Goal: Transaction & Acquisition: Download file/media

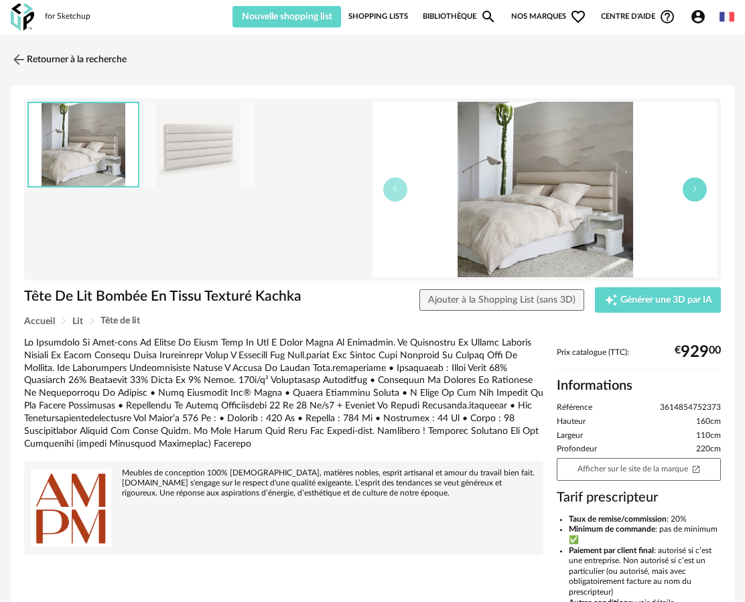
click at [689, 190] on button "button" at bounding box center [695, 190] width 24 height 24
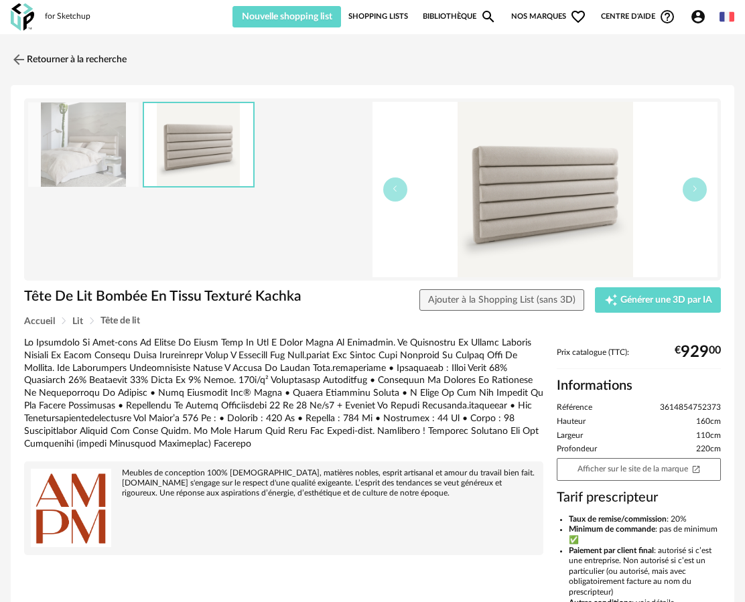
click at [437, 13] on link "Bibliothèque Magnify icon" at bounding box center [460, 16] width 74 height 21
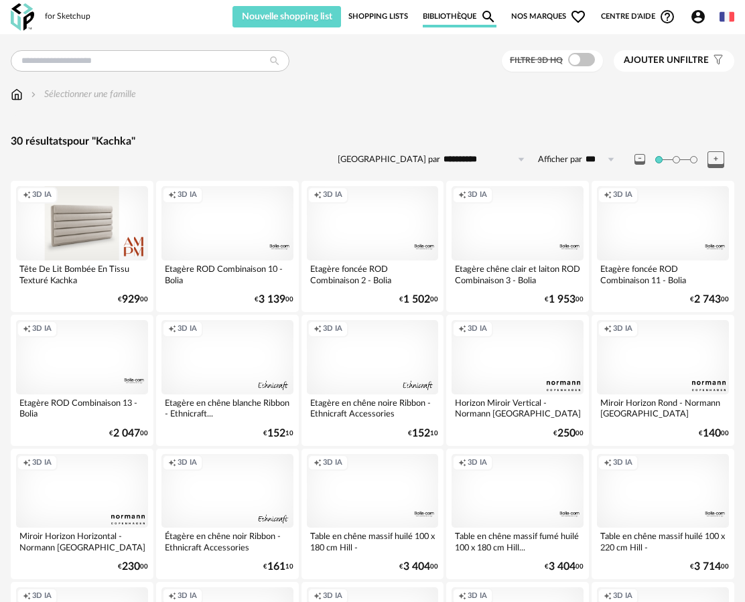
click at [96, 247] on div "Creation icon 3D IA" at bounding box center [82, 223] width 132 height 74
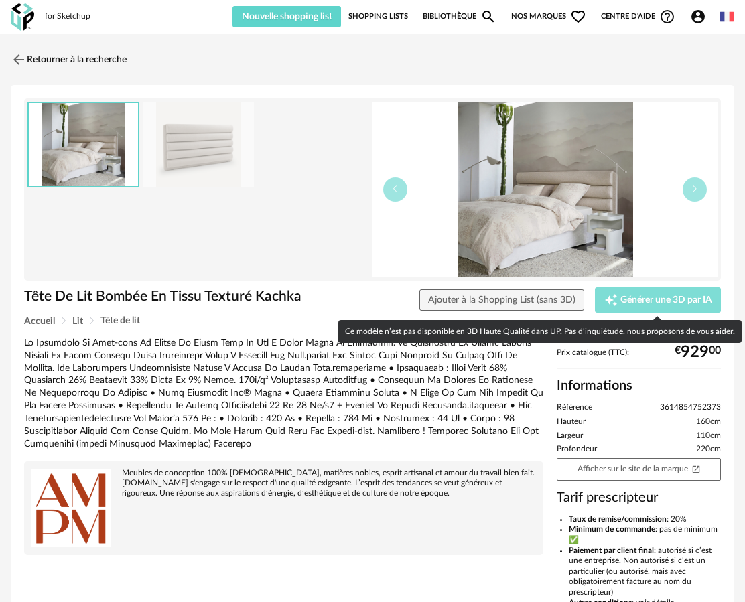
click at [679, 302] on span "Générer une 3D par IA" at bounding box center [666, 300] width 92 height 9
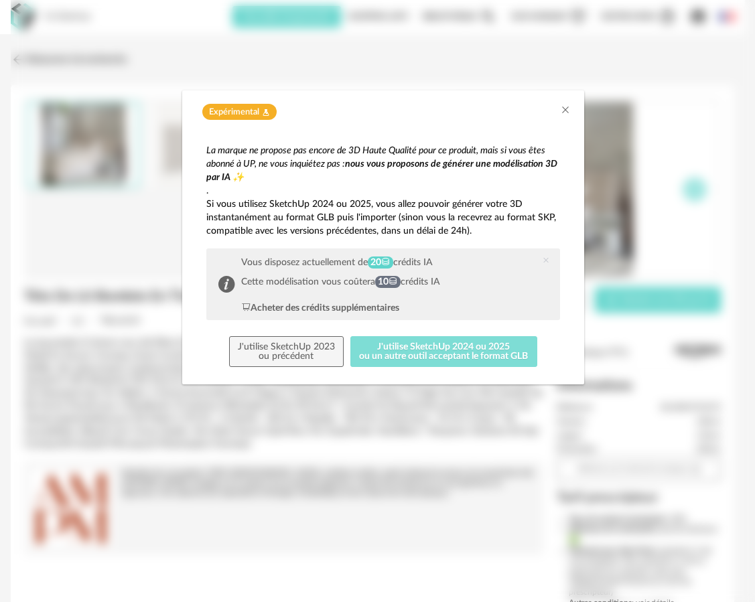
click at [389, 350] on button "J'utilise SketchUp 2024 ou 2025 ou un autre outil acceptant le format GLB" at bounding box center [443, 351] width 187 height 31
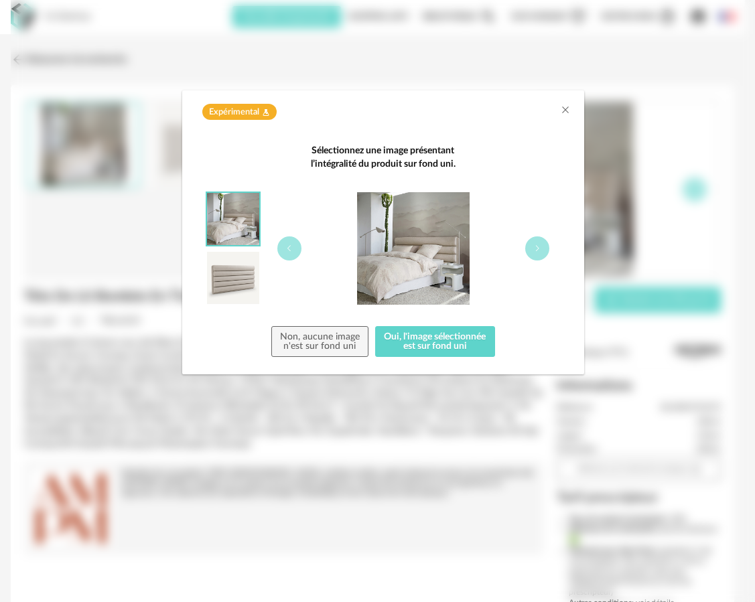
click at [211, 275] on img "dialog" at bounding box center [233, 278] width 52 height 52
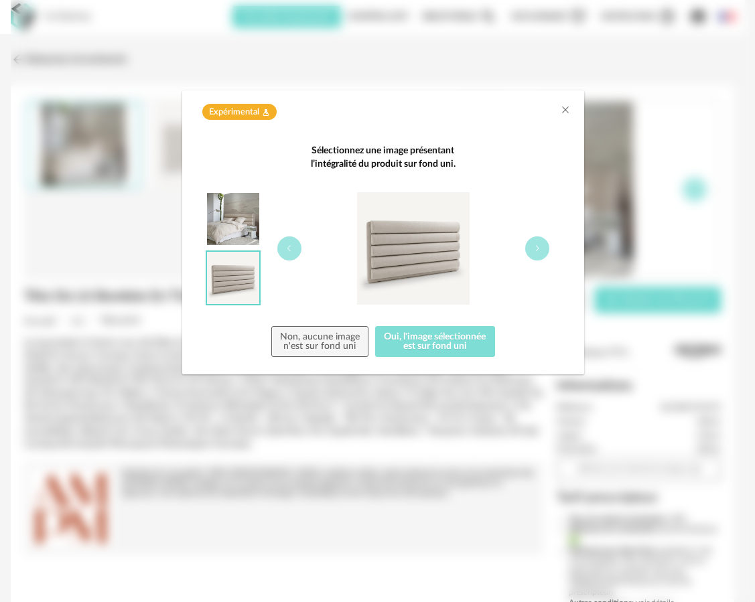
click at [433, 346] on button "Oui, l'image sélectionnée est sur fond uni" at bounding box center [435, 341] width 120 height 31
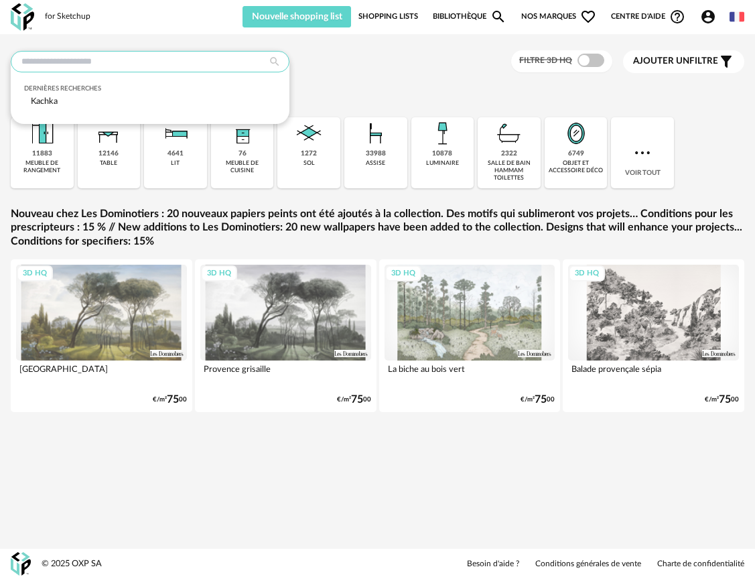
click at [173, 61] on input "text" at bounding box center [150, 61] width 279 height 21
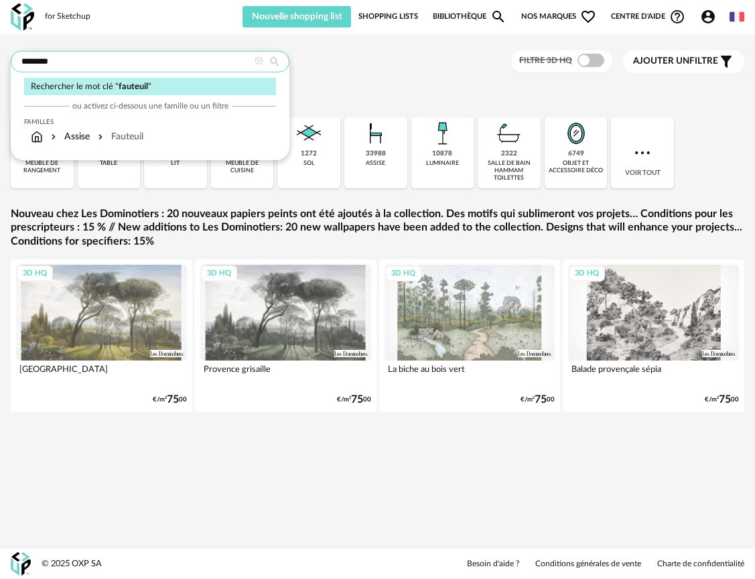
type input "********"
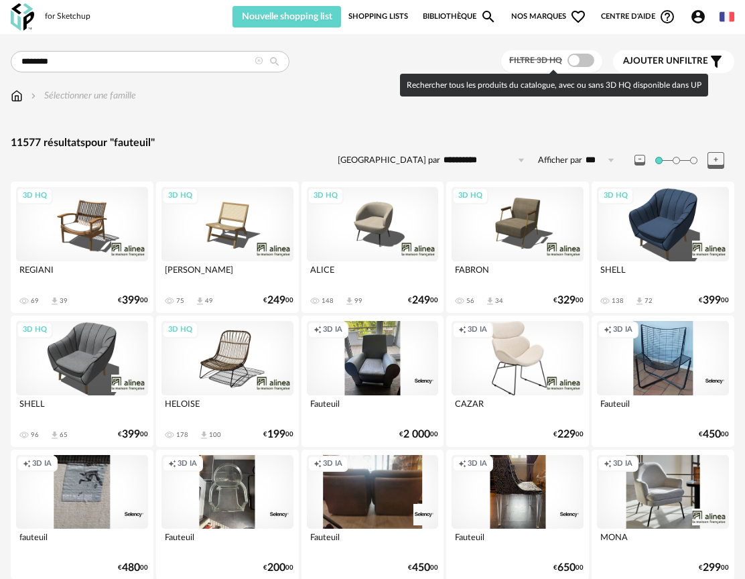
click at [574, 59] on span at bounding box center [581, 60] width 27 height 13
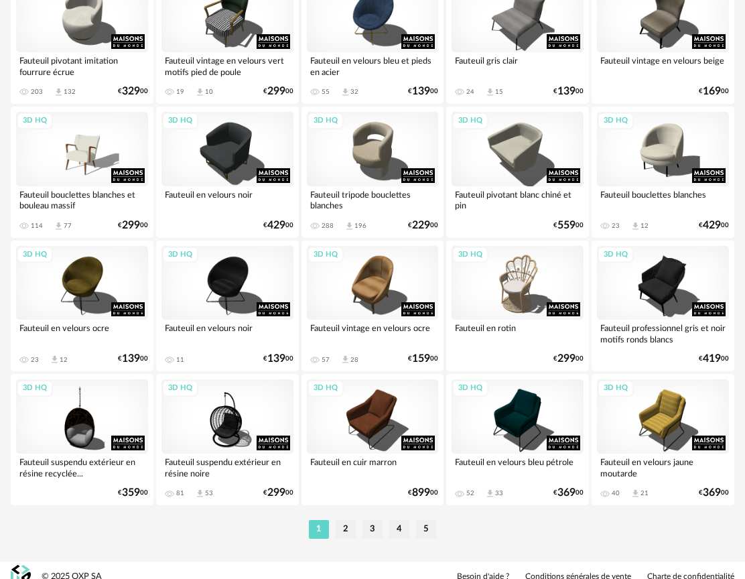
scroll to position [2363, 0]
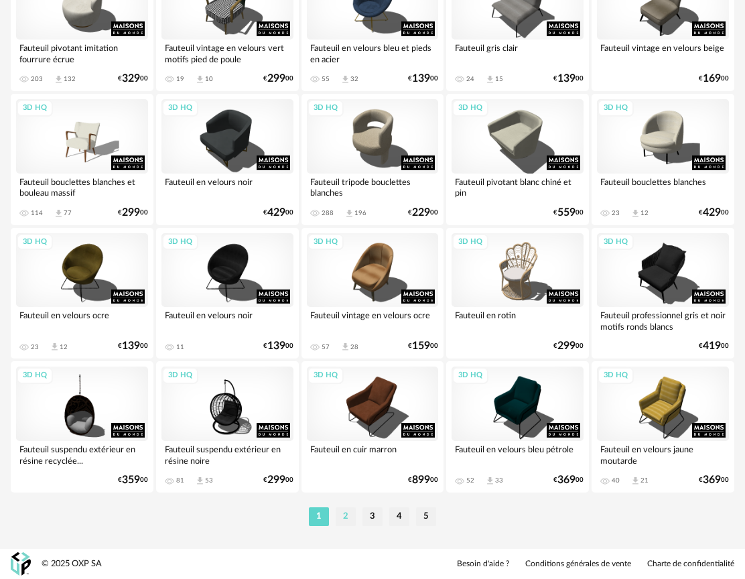
click at [344, 519] on li "2" at bounding box center [346, 516] width 20 height 19
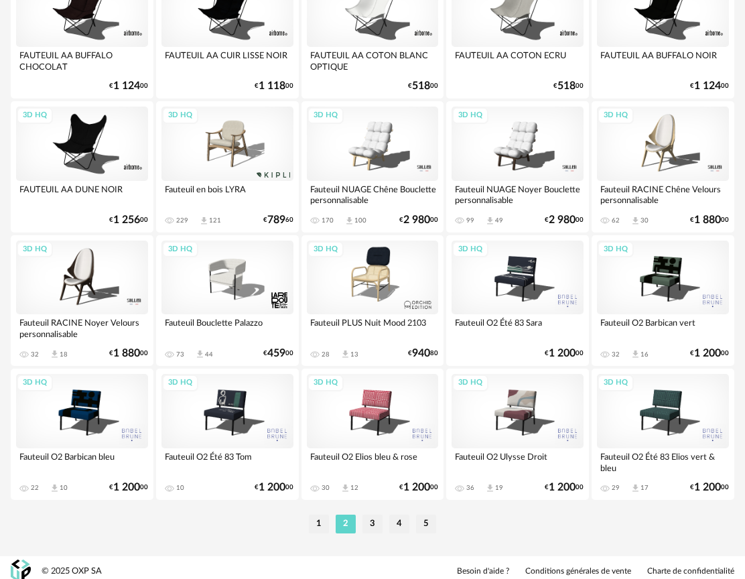
scroll to position [2363, 0]
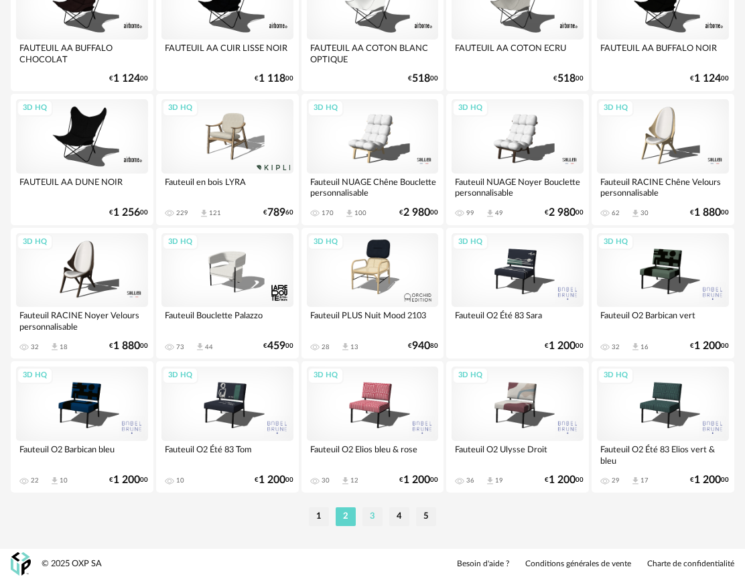
click at [371, 513] on li "3" at bounding box center [373, 516] width 20 height 19
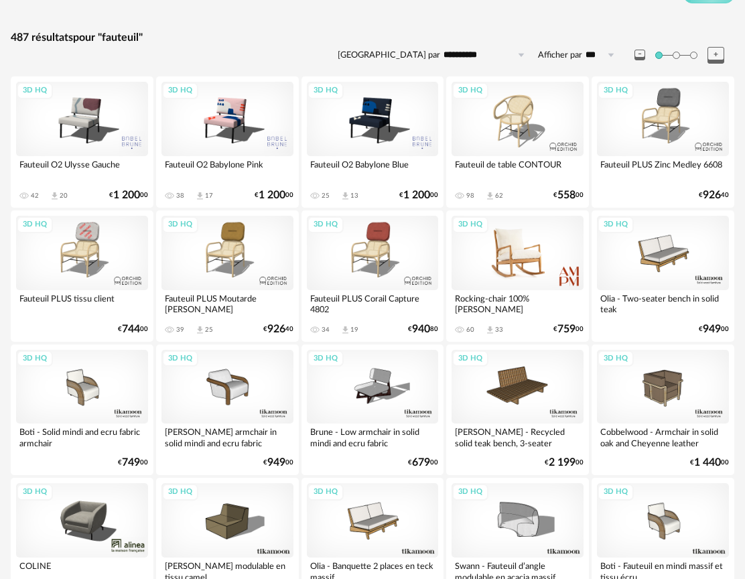
scroll to position [235, 0]
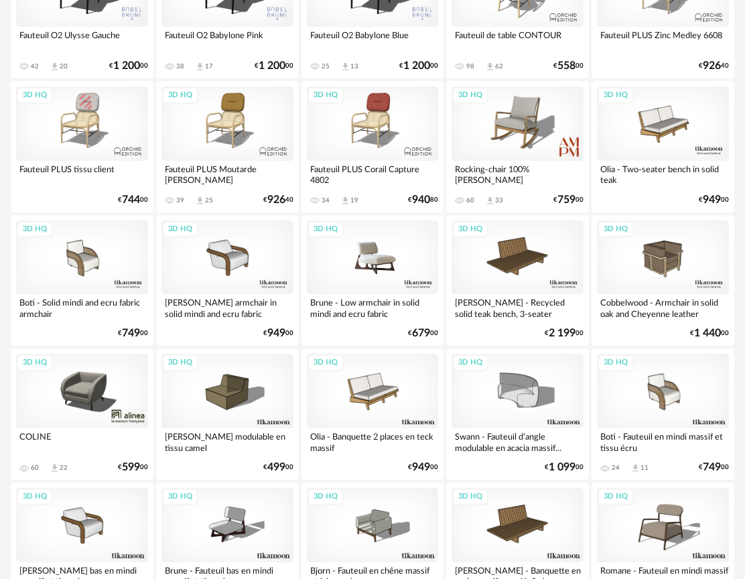
click at [376, 266] on div "3D HQ" at bounding box center [373, 257] width 132 height 74
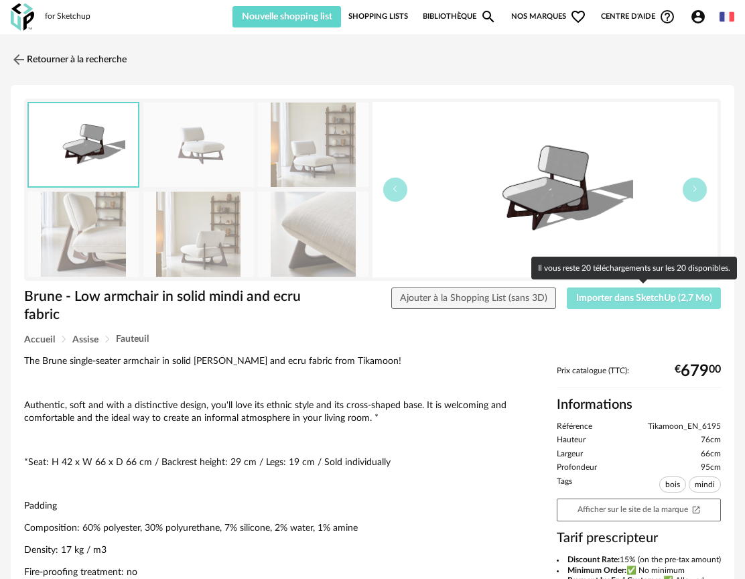
click at [608, 299] on span "Importer dans SketchUp (2,7 Mo)" at bounding box center [644, 297] width 136 height 9
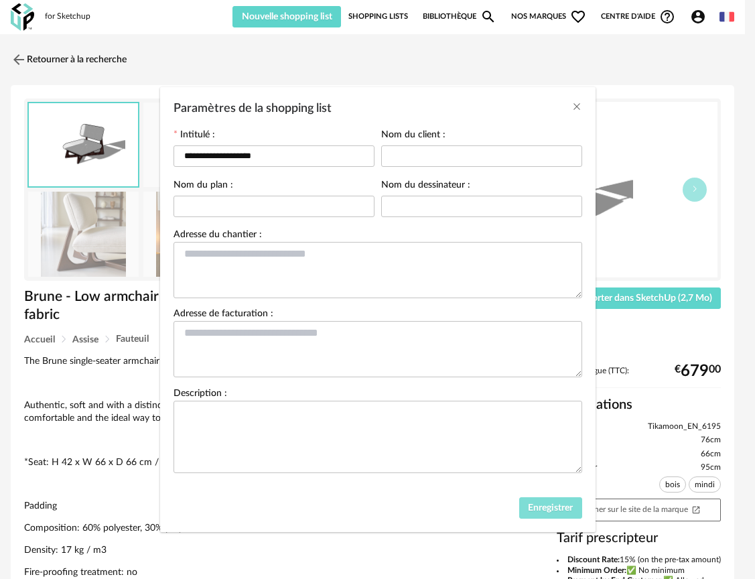
click at [533, 513] on span "Enregistrer" at bounding box center [550, 507] width 45 height 9
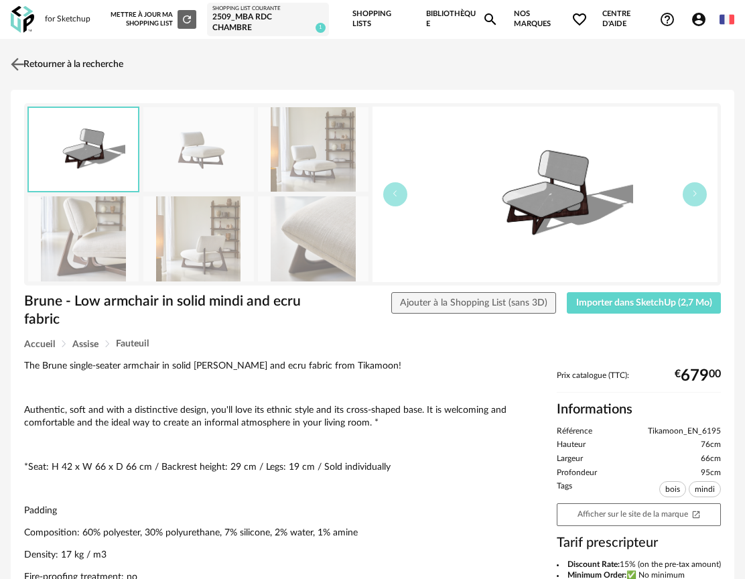
click at [12, 63] on img at bounding box center [17, 63] width 19 height 19
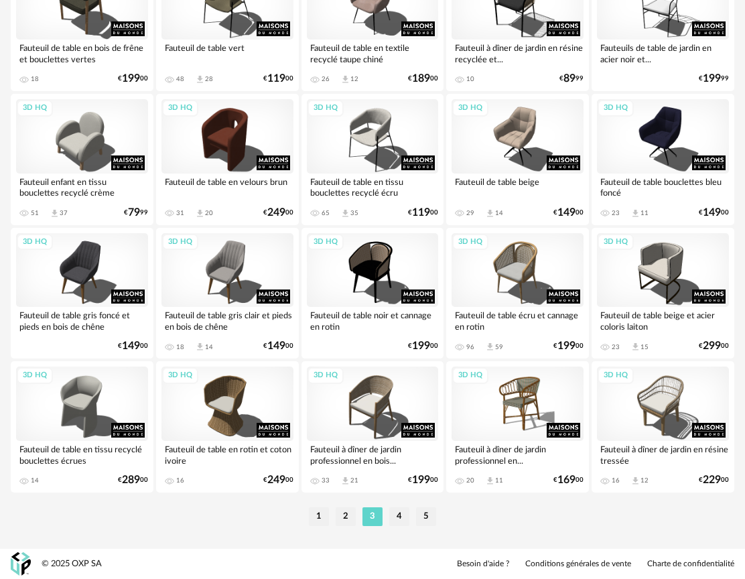
scroll to position [2367, 0]
click at [395, 519] on li "4" at bounding box center [399, 516] width 20 height 19
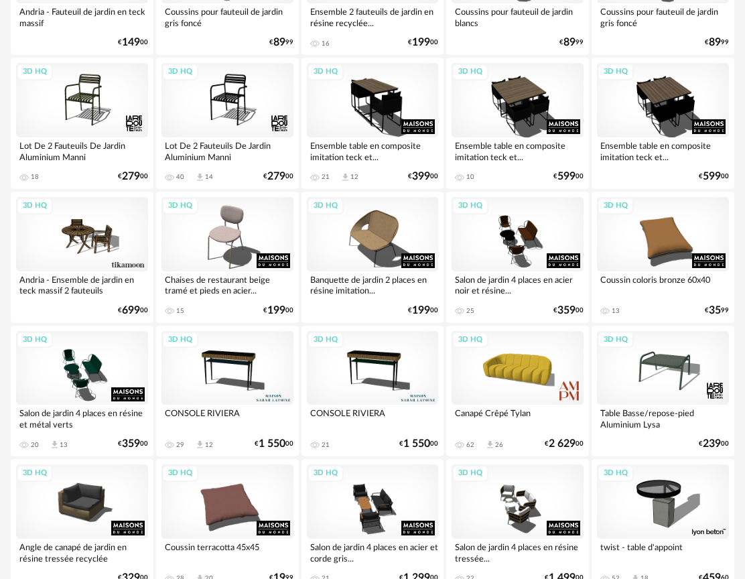
scroll to position [2367, 0]
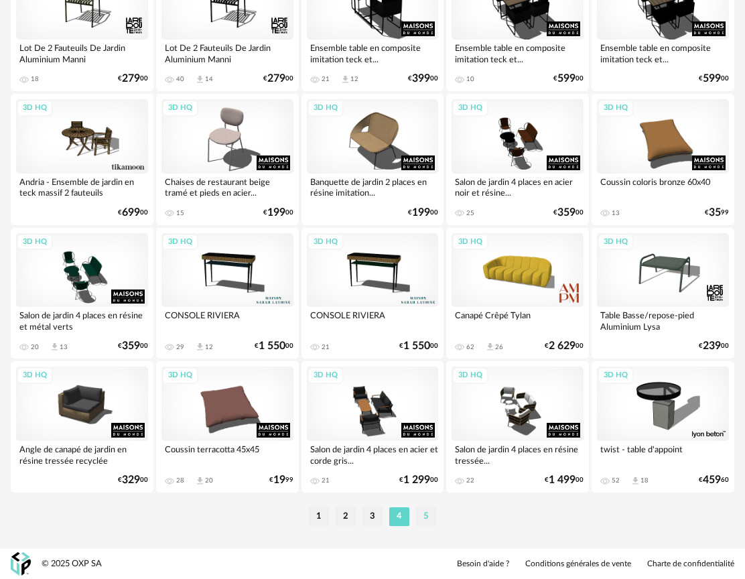
click at [428, 519] on li "5" at bounding box center [426, 516] width 20 height 19
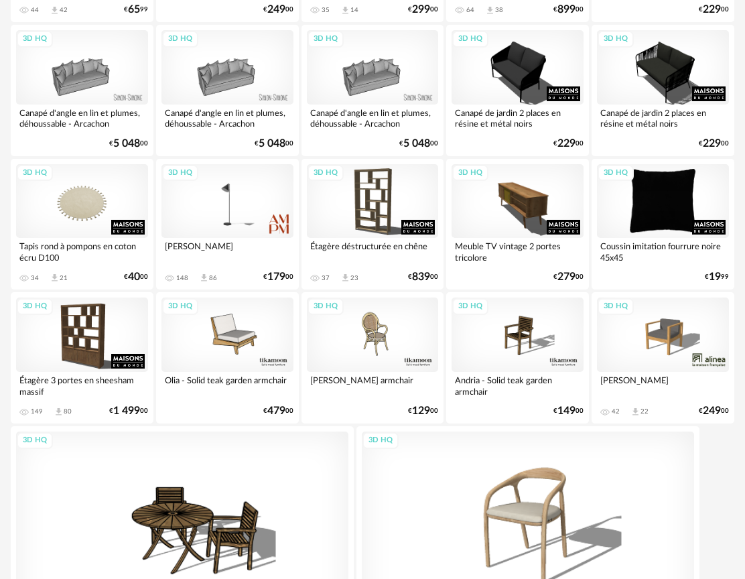
scroll to position [2070, 0]
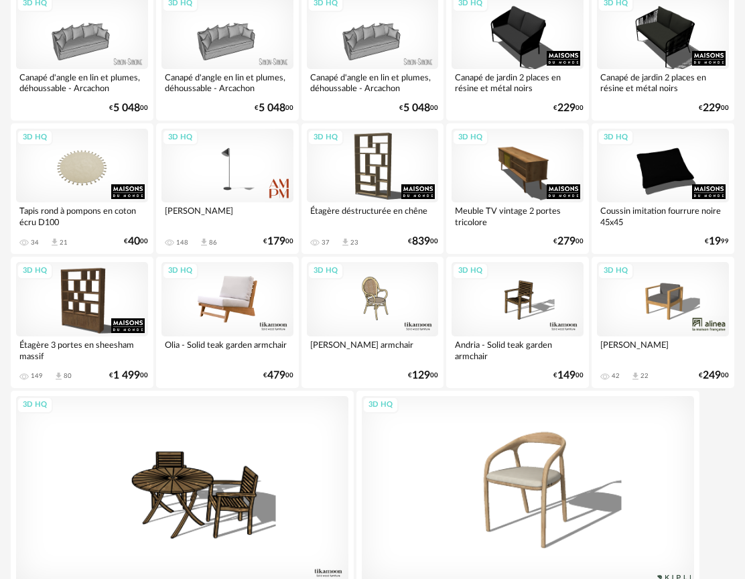
click at [231, 306] on div "3D HQ" at bounding box center [227, 299] width 132 height 74
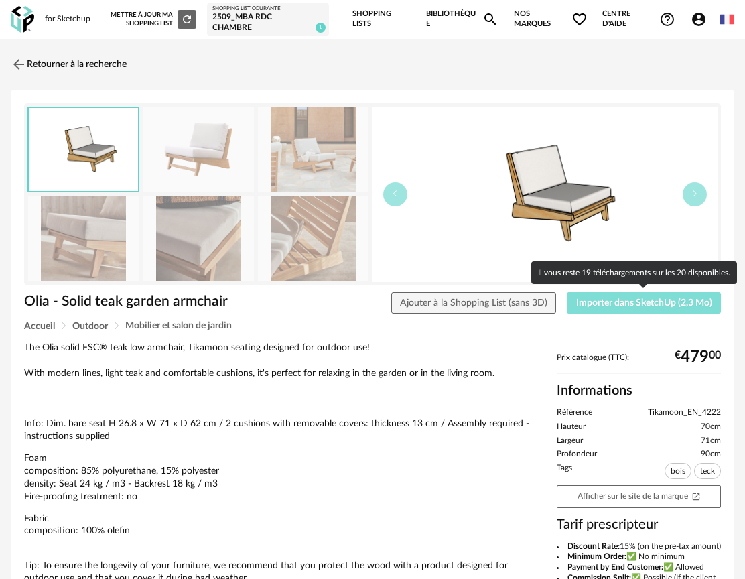
click at [631, 304] on span "Importer dans SketchUp (2,3 Mo)" at bounding box center [644, 302] width 136 height 9
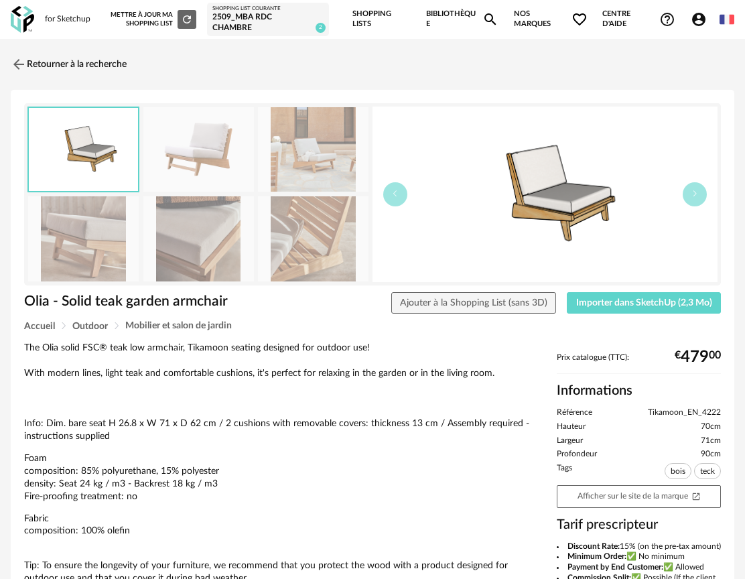
drag, startPoint x: 13, startPoint y: 59, endPoint x: 70, endPoint y: 2, distance: 80.5
click at [14, 59] on img at bounding box center [19, 64] width 16 height 16
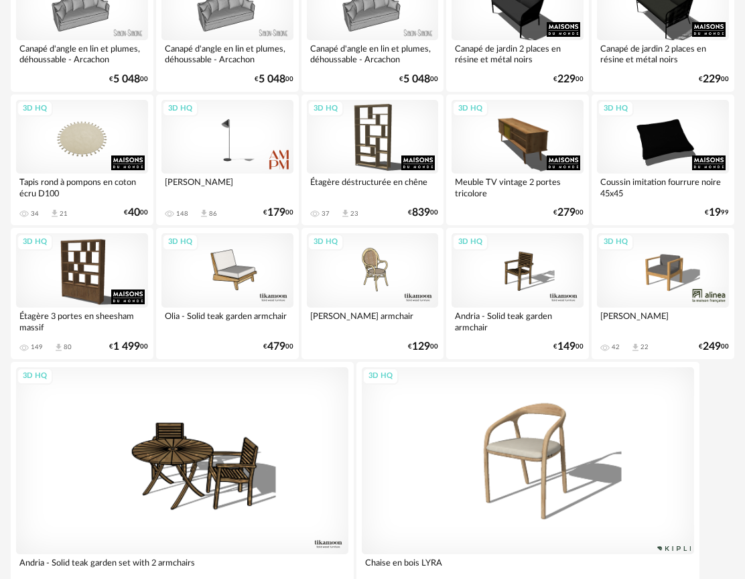
scroll to position [2213, 0]
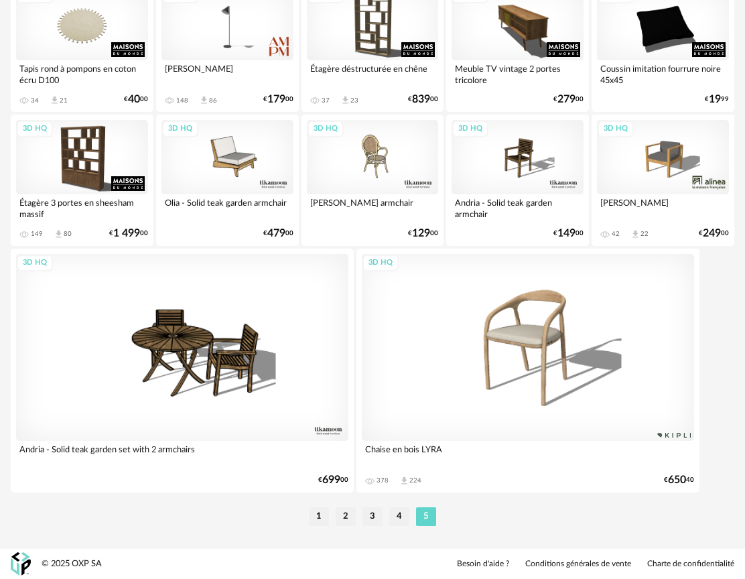
click at [322, 519] on li "1" at bounding box center [319, 516] width 20 height 19
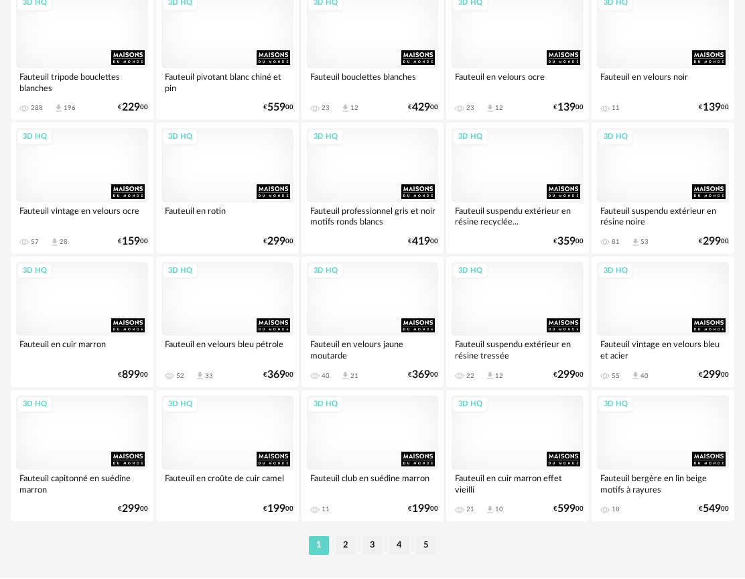
scroll to position [2367, 0]
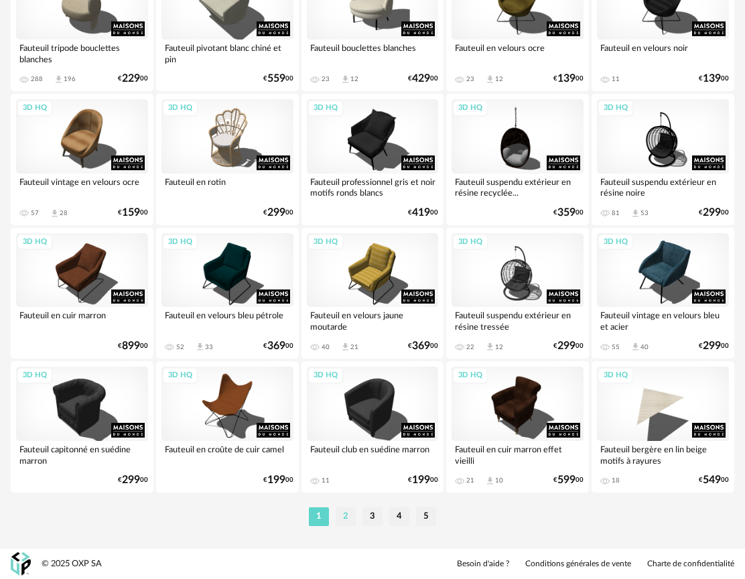
click at [346, 521] on li "2" at bounding box center [346, 516] width 20 height 19
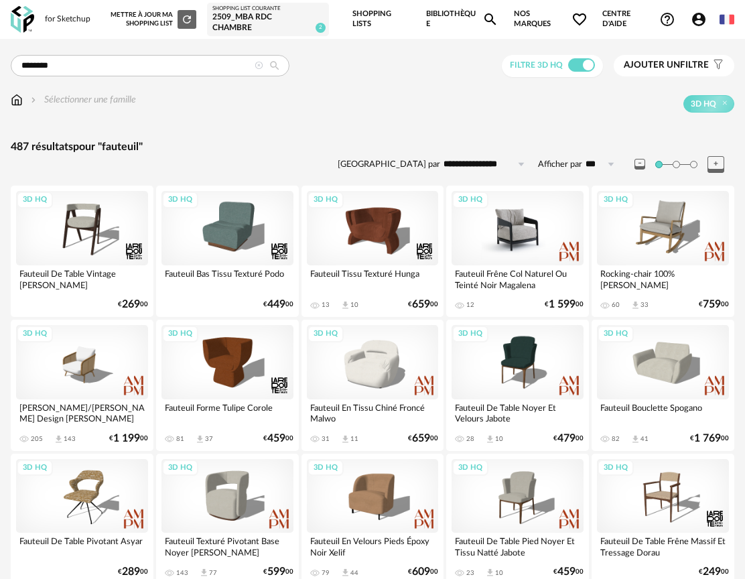
click at [537, 249] on div "3D HQ" at bounding box center [518, 228] width 132 height 74
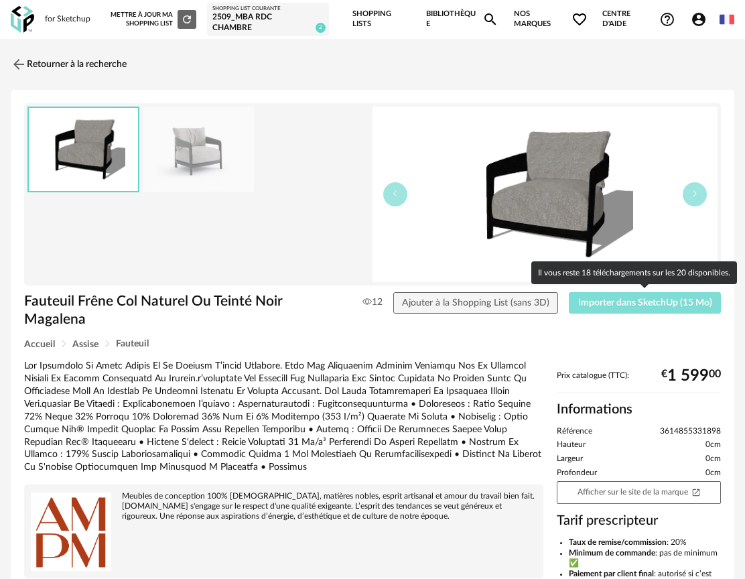
click at [598, 304] on span "Importer dans SketchUp (15 Mo)" at bounding box center [645, 302] width 134 height 9
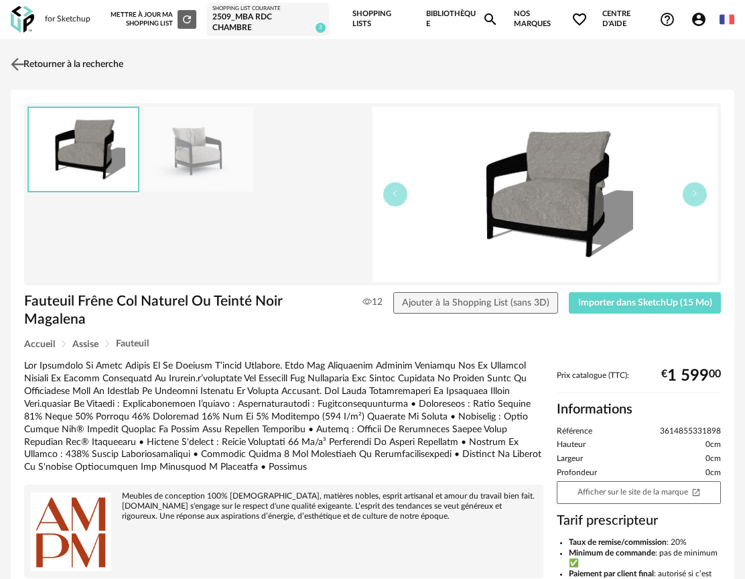
click at [21, 63] on img at bounding box center [17, 63] width 19 height 19
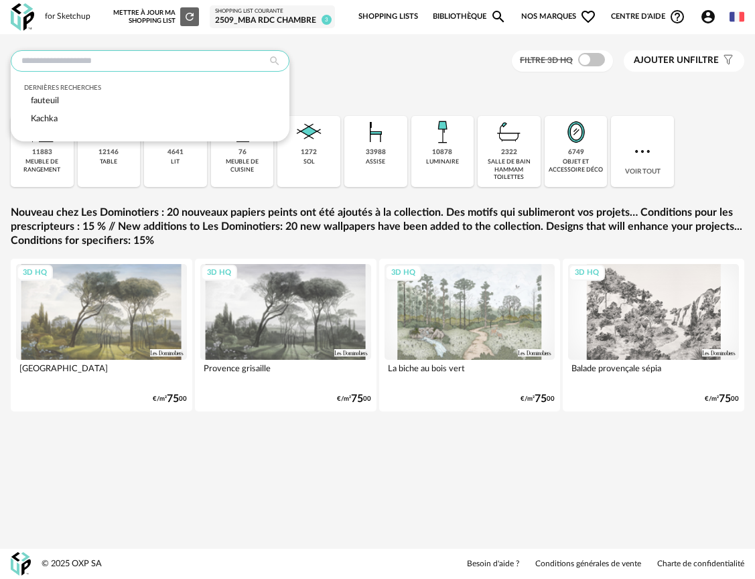
click at [122, 56] on input "text" at bounding box center [150, 60] width 279 height 21
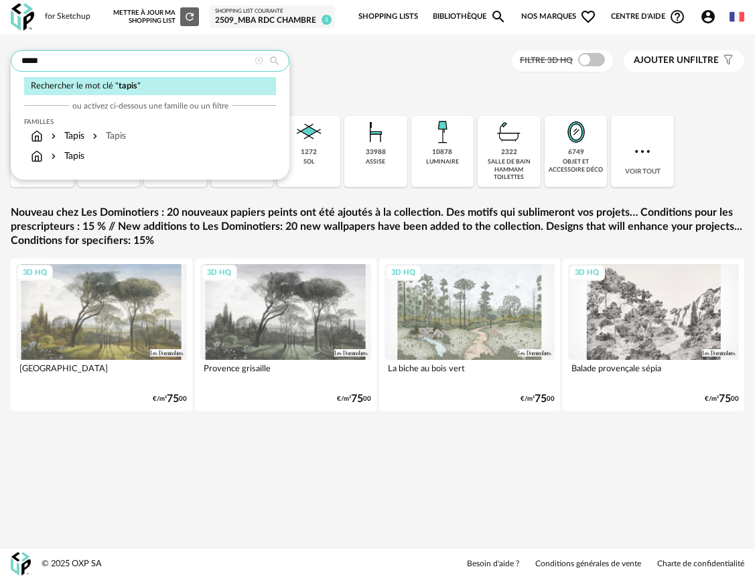
type input "*****"
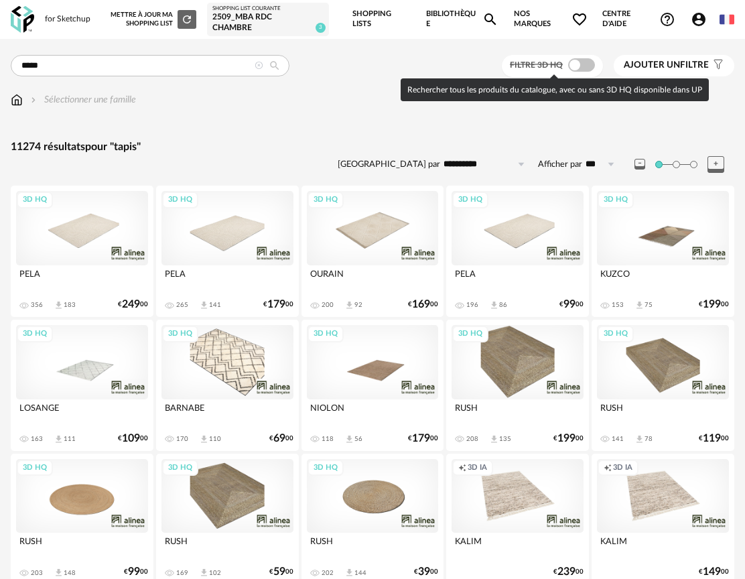
click at [573, 66] on span at bounding box center [581, 64] width 27 height 13
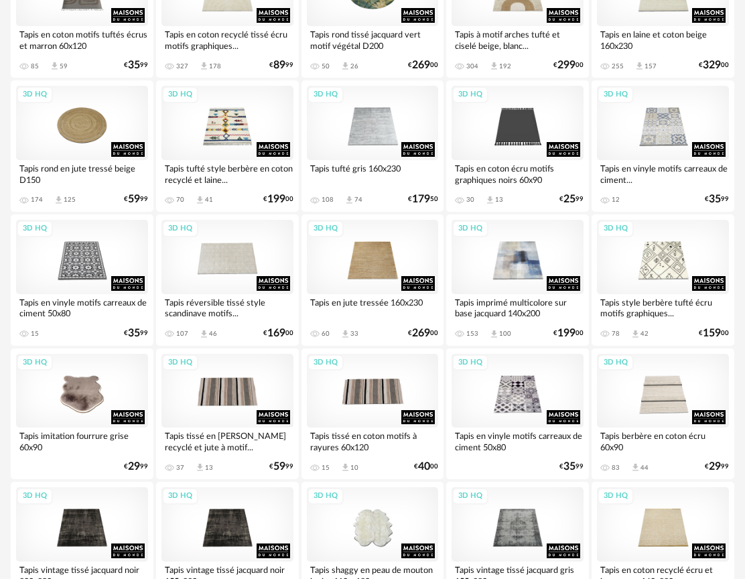
scroll to position [2350, 0]
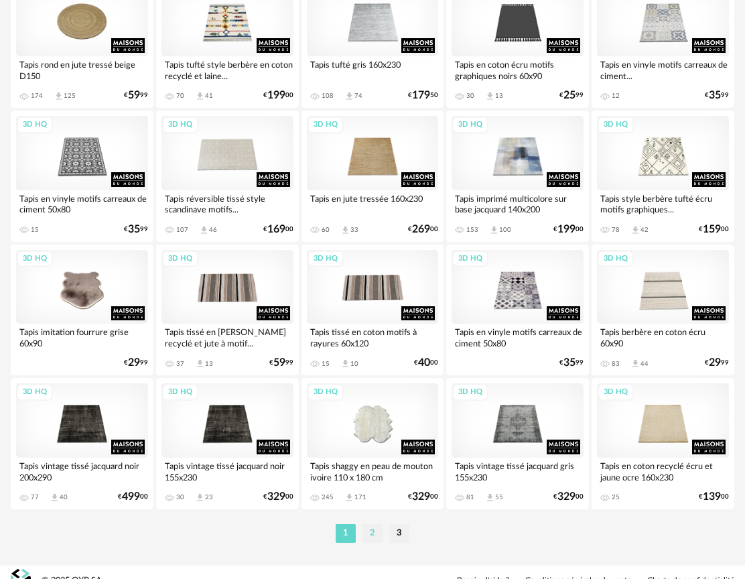
click at [374, 531] on li "2" at bounding box center [373, 533] width 20 height 19
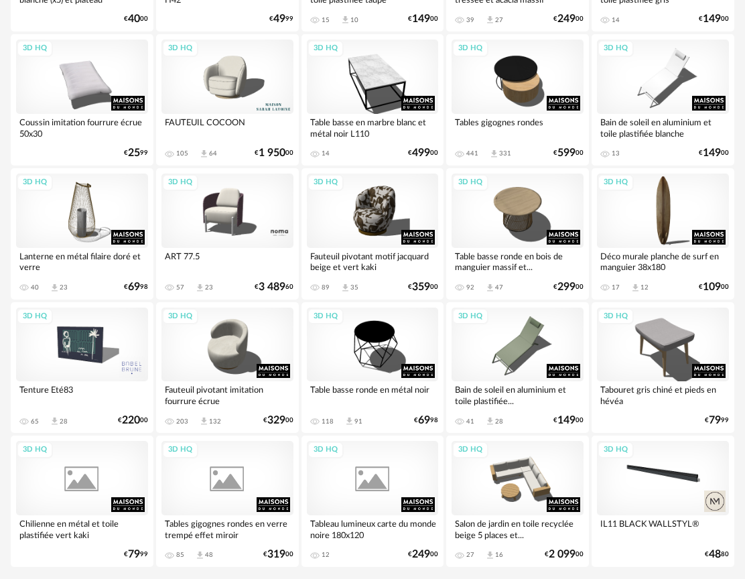
scroll to position [2367, 0]
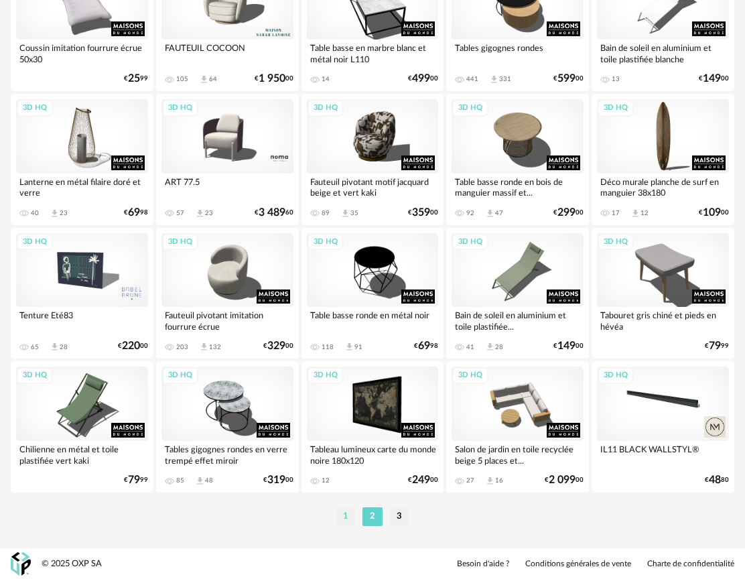
click at [345, 523] on li "1" at bounding box center [346, 516] width 20 height 19
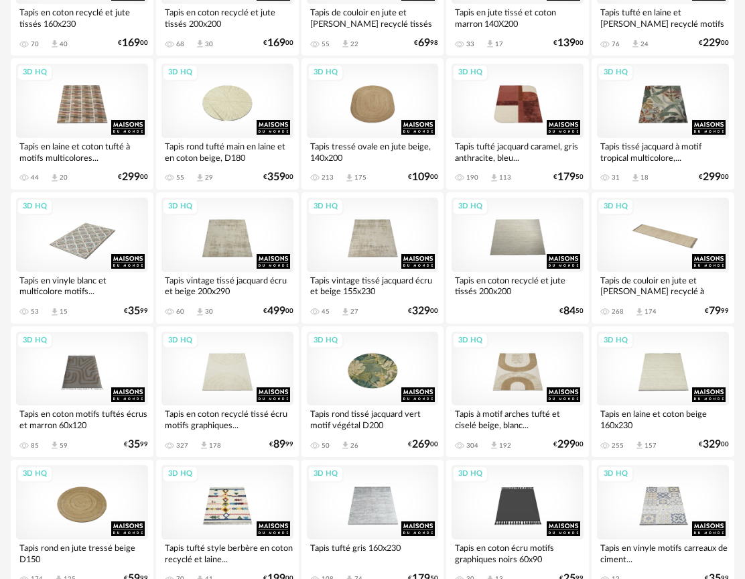
scroll to position [1872, 0]
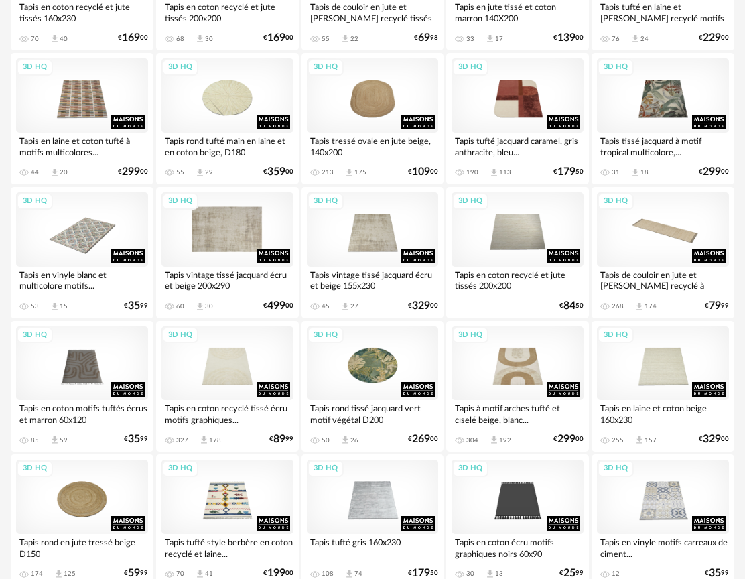
click at [228, 224] on div "3D HQ" at bounding box center [227, 229] width 132 height 74
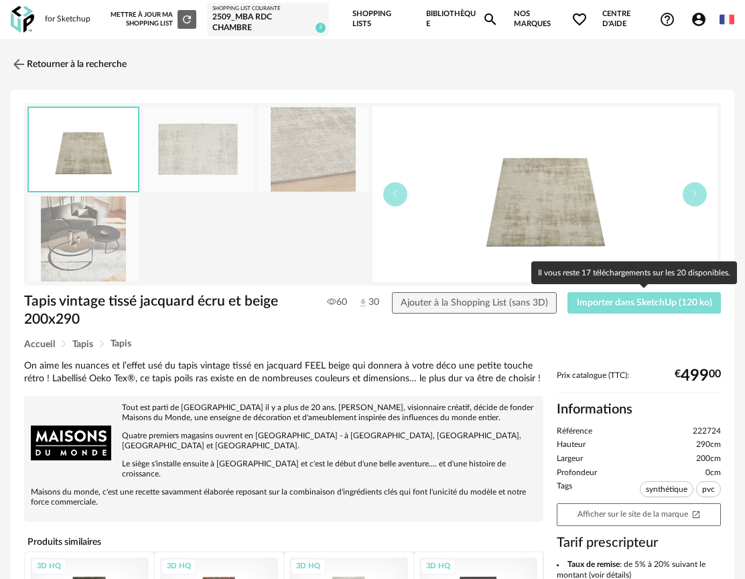
click at [606, 301] on span "Importer dans SketchUp (120 ko)" at bounding box center [644, 302] width 135 height 9
